Goal: Information Seeking & Learning: Understand process/instructions

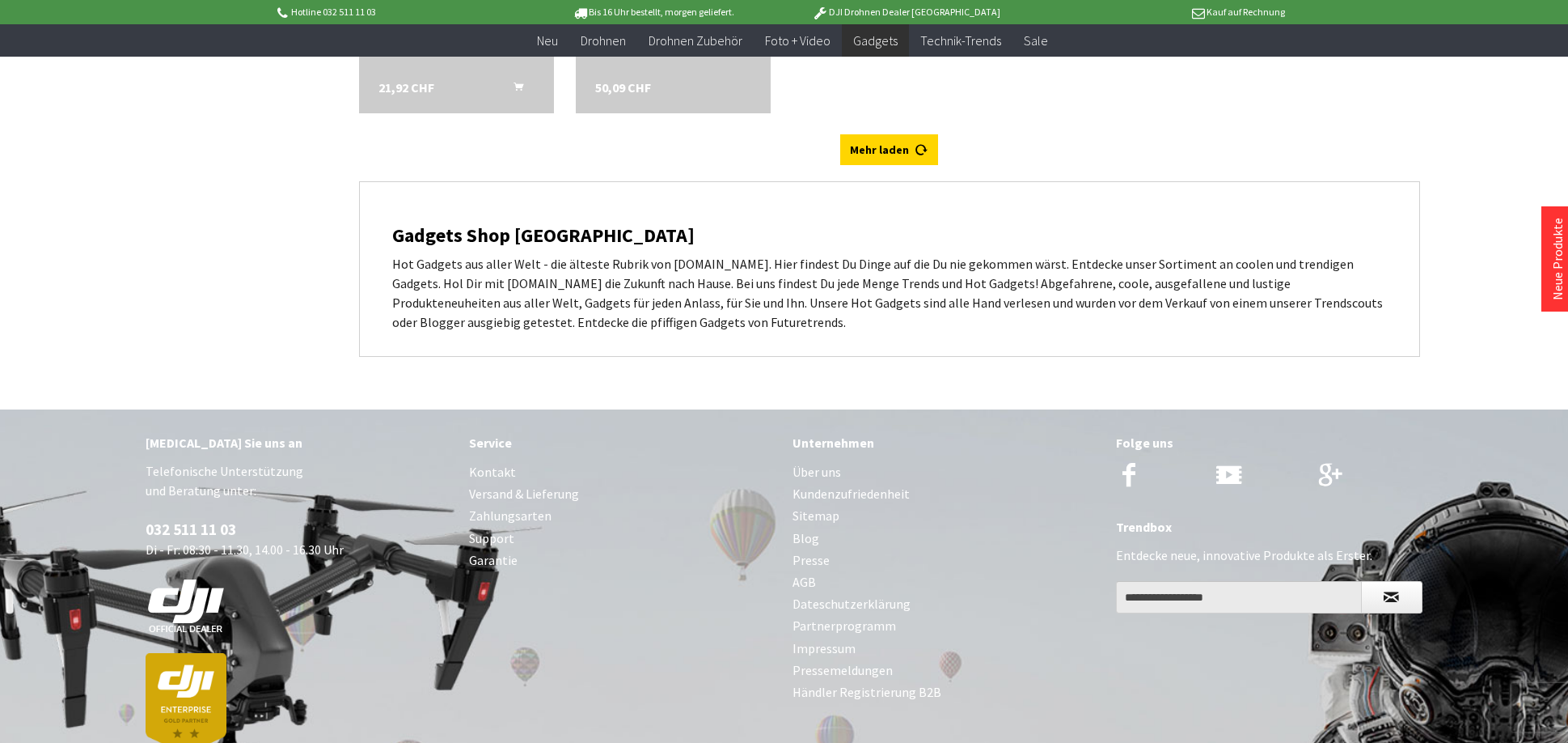
scroll to position [5206, 0]
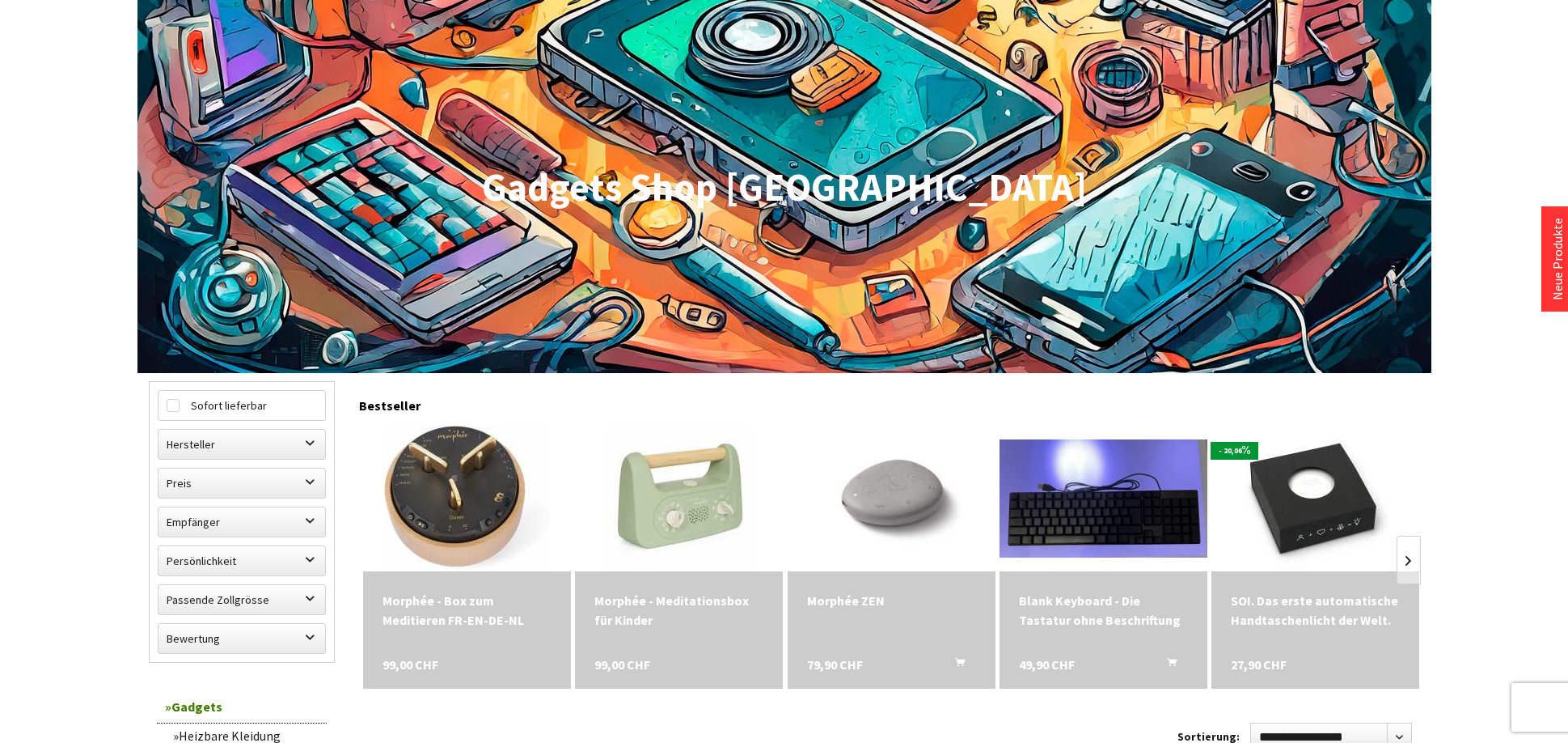
scroll to position [944, 0]
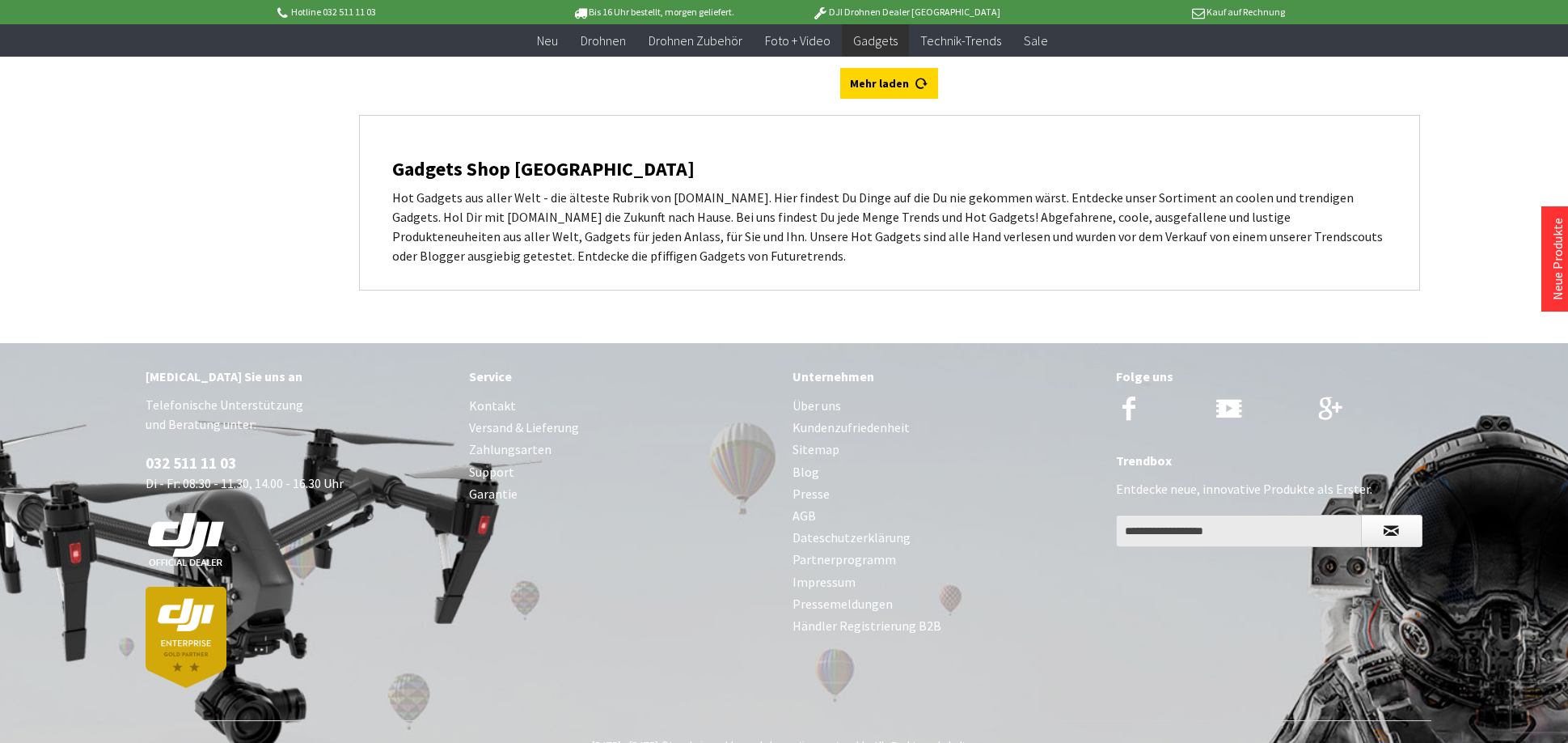
scroll to position [5206, 0]
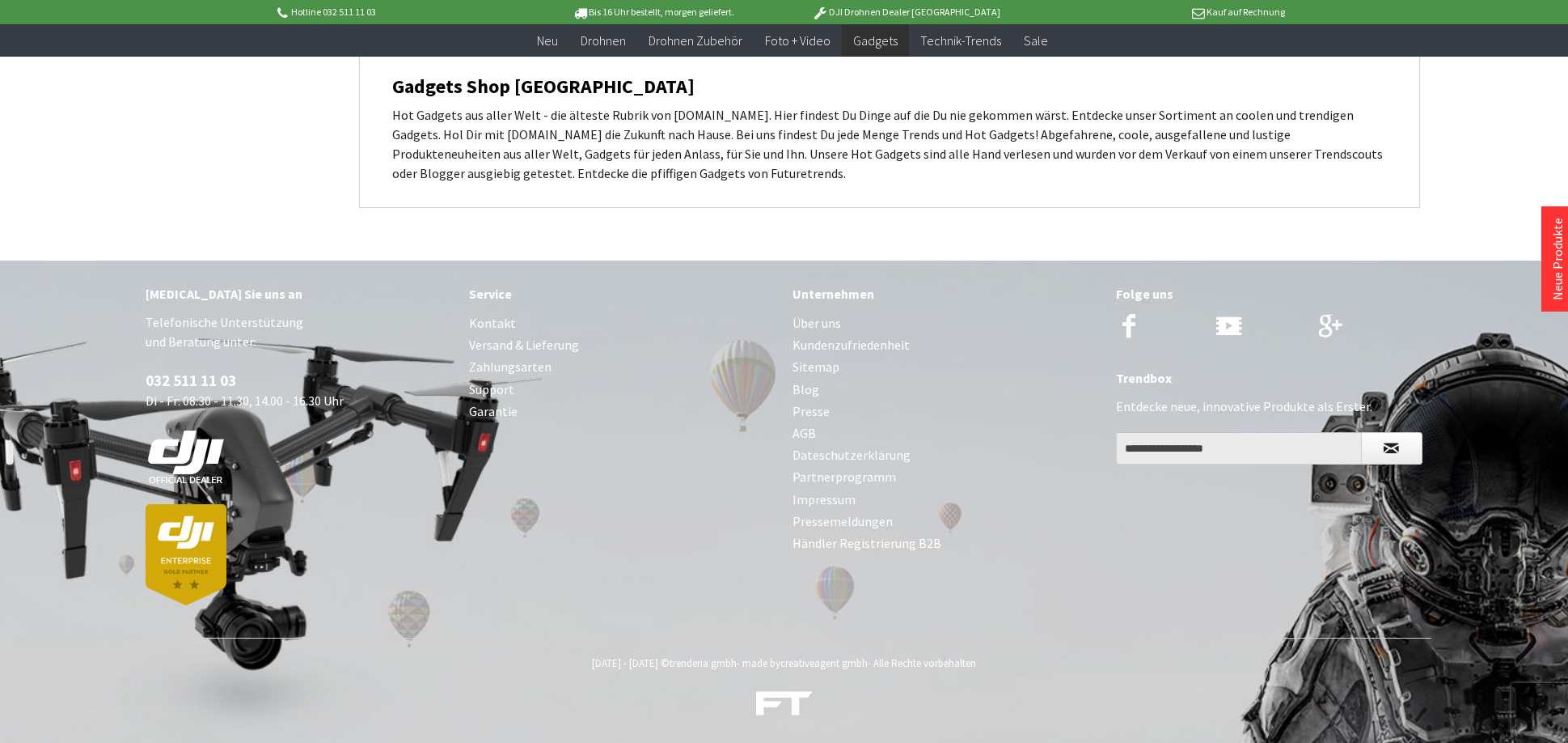
click at [493, 324] on link "Kontakt" at bounding box center [623, 324] width 307 height 22
click at [512, 343] on link "Versand & Lieferung" at bounding box center [623, 345] width 307 height 22
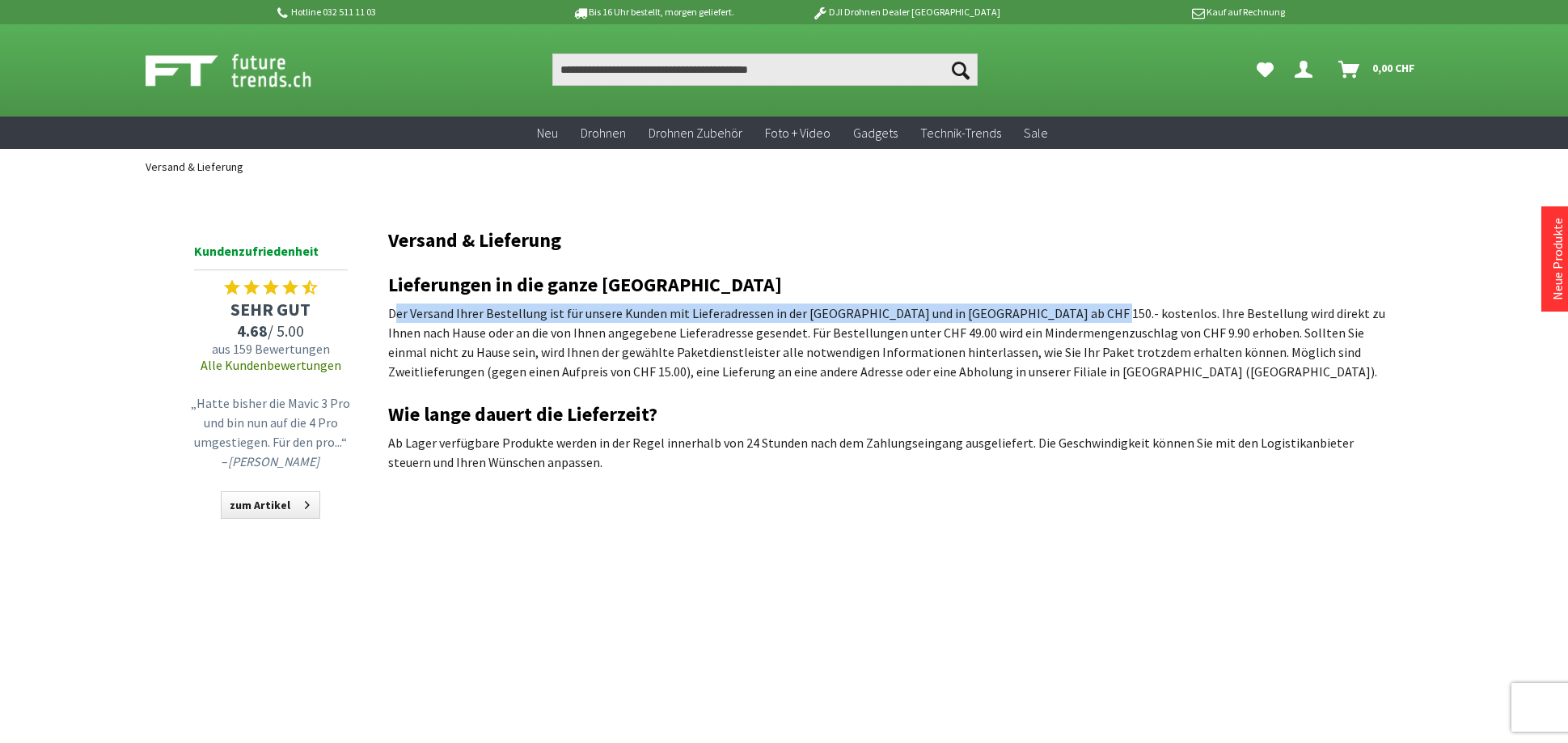
drag, startPoint x: 416, startPoint y: 314, endPoint x: 1074, endPoint y: 313, distance: 658.0
click at [1074, 313] on p "Der Versand Ihrer Bestellung ist für unsere Kunden mit Lieferadressen in der [G…" at bounding box center [890, 342] width 1003 height 78
click at [1058, 316] on p "Der Versand Ihrer Bestellung ist für unsere Kunden mit Lieferadressen in der [G…" at bounding box center [890, 342] width 1003 height 78
click at [1057, 317] on p "Der Versand Ihrer Bestellung ist für unsere Kunden mit Lieferadressen in der [G…" at bounding box center [890, 342] width 1003 height 78
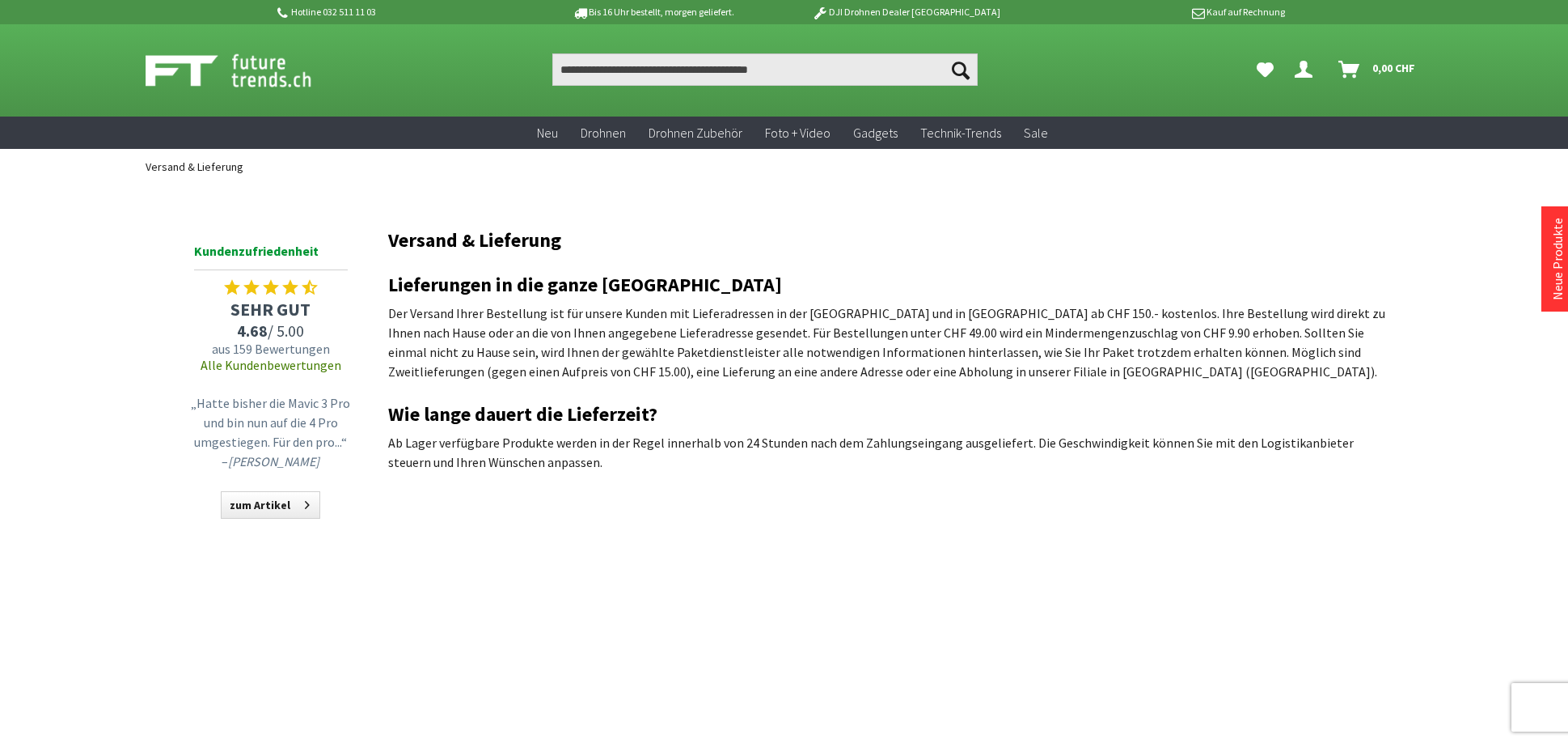
click at [600, 342] on p "Der Versand Ihrer Bestellung ist für unsere Kunden mit Lieferadressen in der [G…" at bounding box center [890, 342] width 1003 height 78
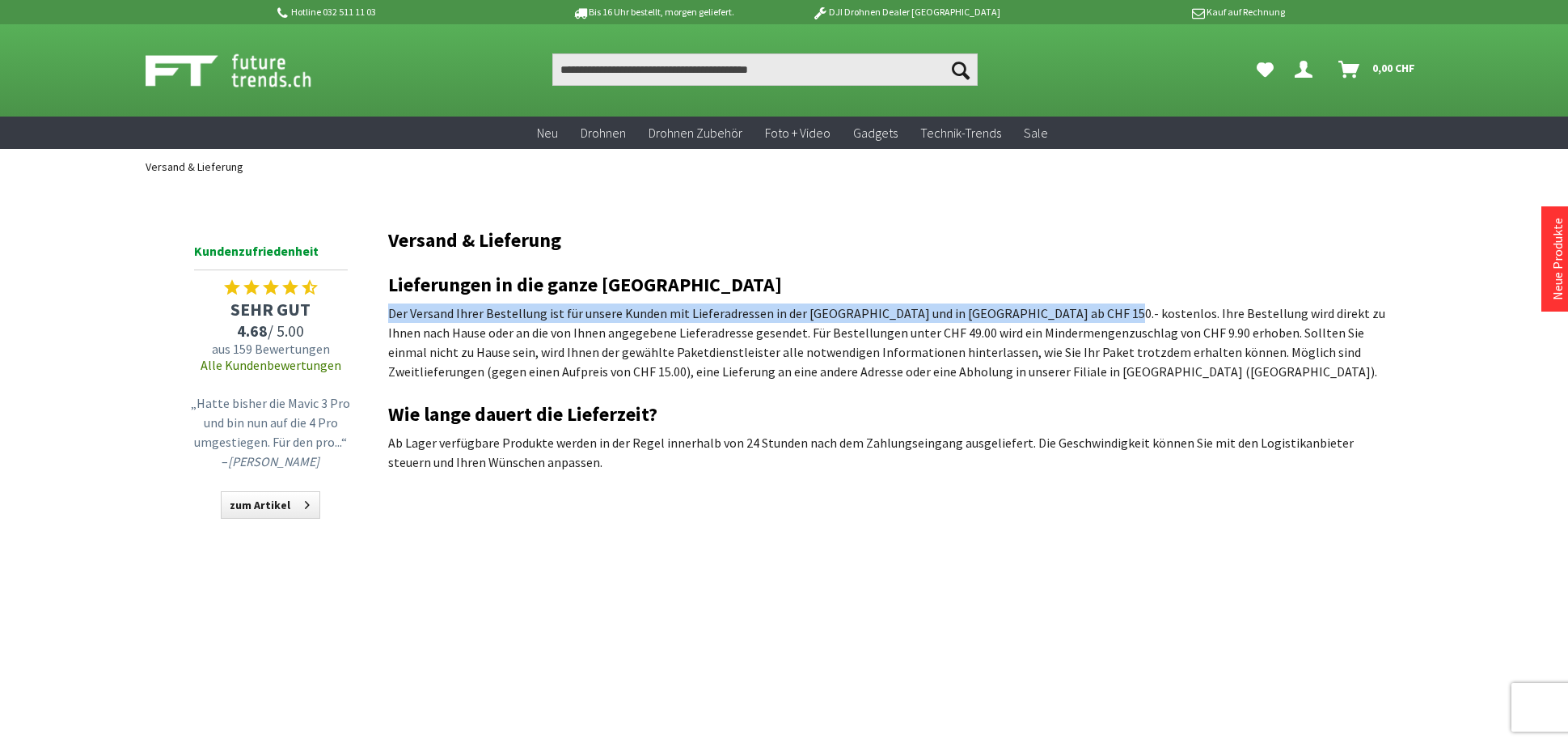
drag, startPoint x: 391, startPoint y: 311, endPoint x: 1079, endPoint y: 316, distance: 688.0
click at [1079, 316] on p "Der Versand Ihrer Bestellung ist für unsere Kunden mit Lieferadressen in der [G…" at bounding box center [890, 342] width 1003 height 78
copy p "Der Versand Ihrer Bestellung ist für unsere Kunden mit Lieferadressen in der [G…"
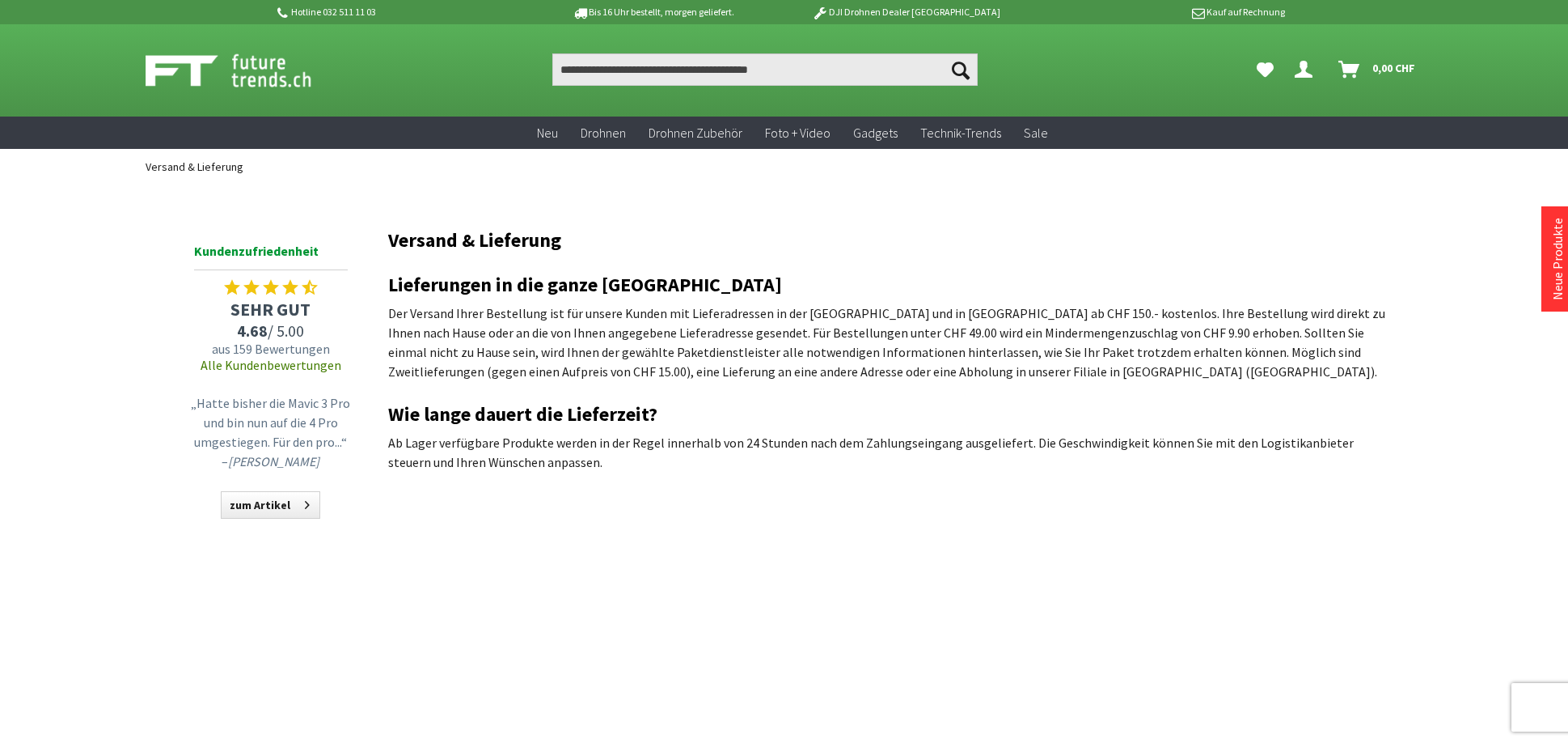
click at [481, 455] on p "Ab Lager verfügbare Produkte werden in der Regel innerhalb von 24 Stunden nach …" at bounding box center [890, 452] width 1003 height 39
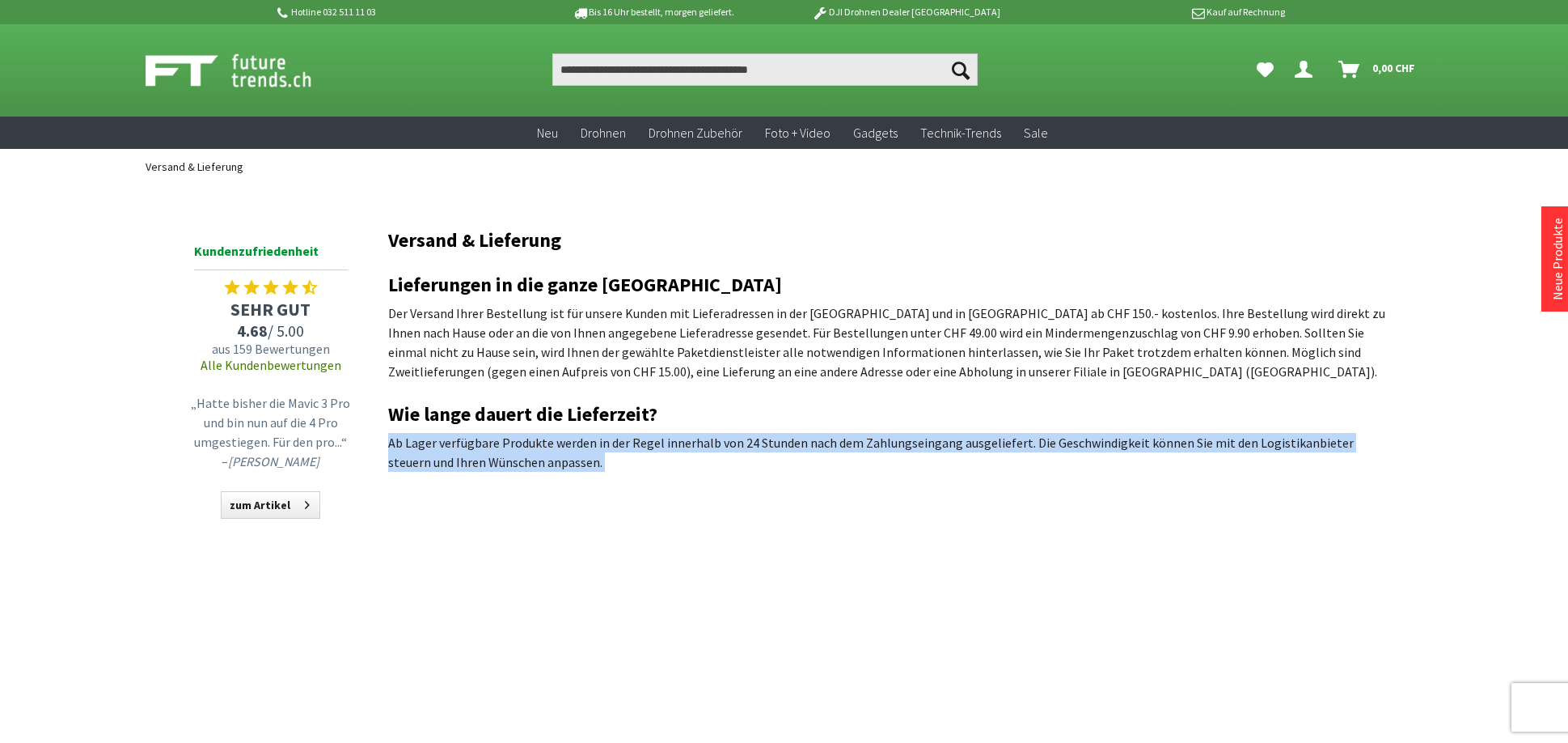
click at [481, 455] on p "Ab Lager verfügbare Produkte werden in der Regel innerhalb von 24 Stunden nach …" at bounding box center [890, 452] width 1003 height 39
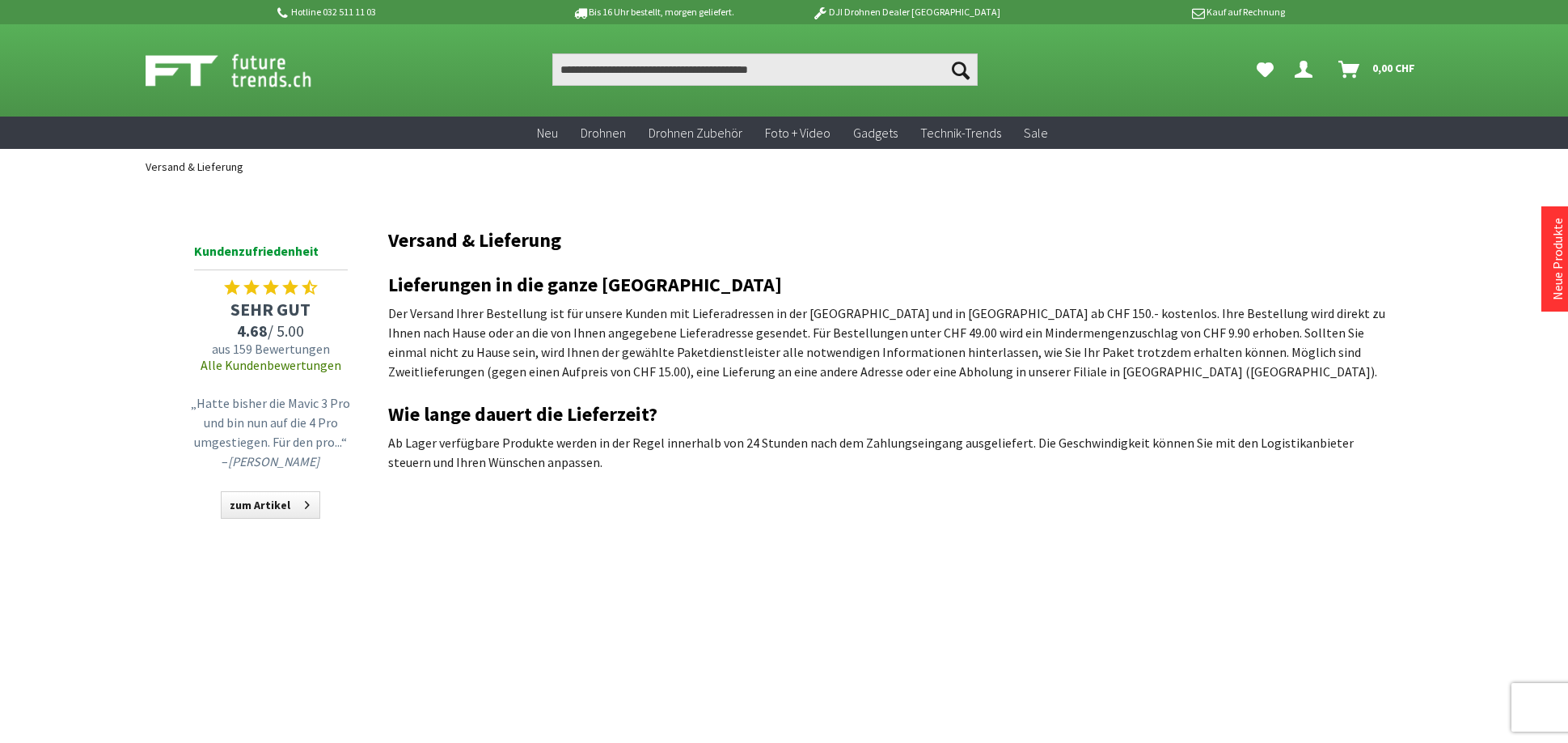
click at [470, 417] on h2 "Wie lange dauert die Lieferzeit?" at bounding box center [890, 414] width 1003 height 21
click at [469, 417] on h2 "Wie lange dauert die Lieferzeit?" at bounding box center [890, 414] width 1003 height 21
click at [469, 420] on h2 "Wie lange dauert die Lieferzeit?" at bounding box center [890, 414] width 1003 height 21
